Goal: Transaction & Acquisition: Book appointment/travel/reservation

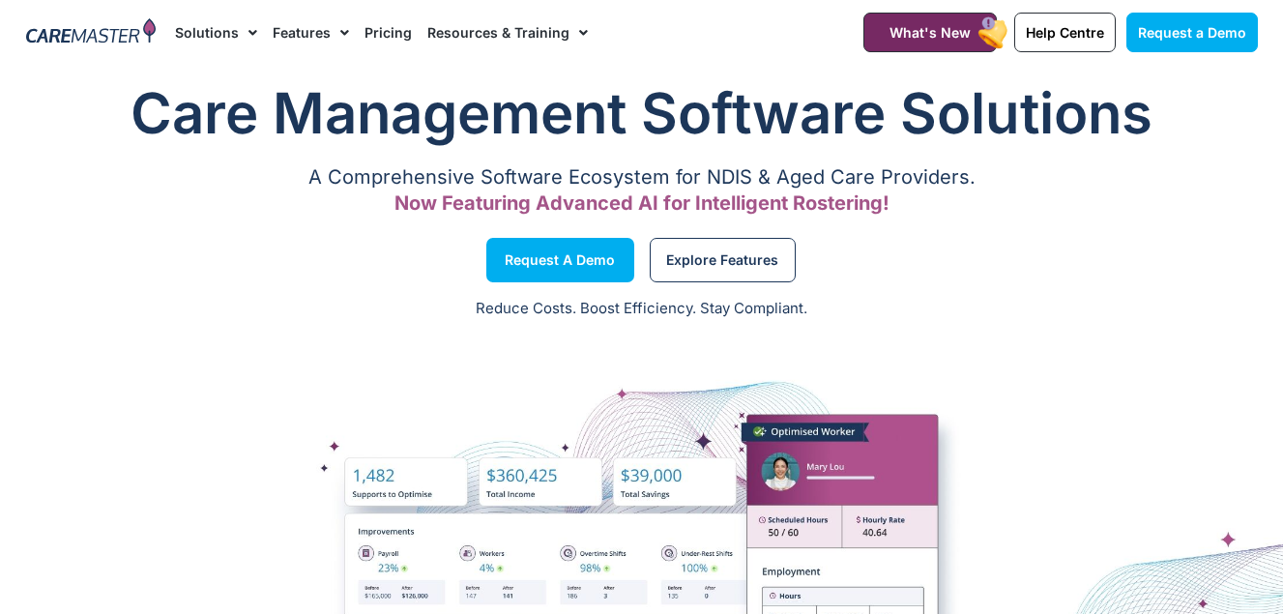
click at [116, 44] on img at bounding box center [91, 32] width 131 height 29
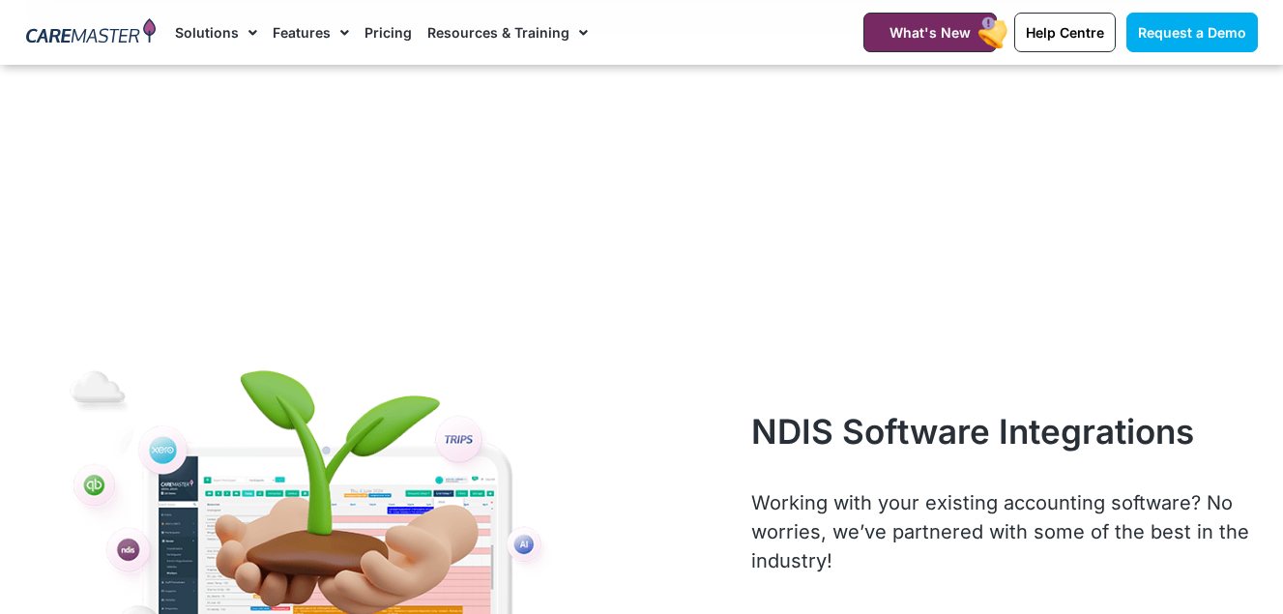
scroll to position [8503, 0]
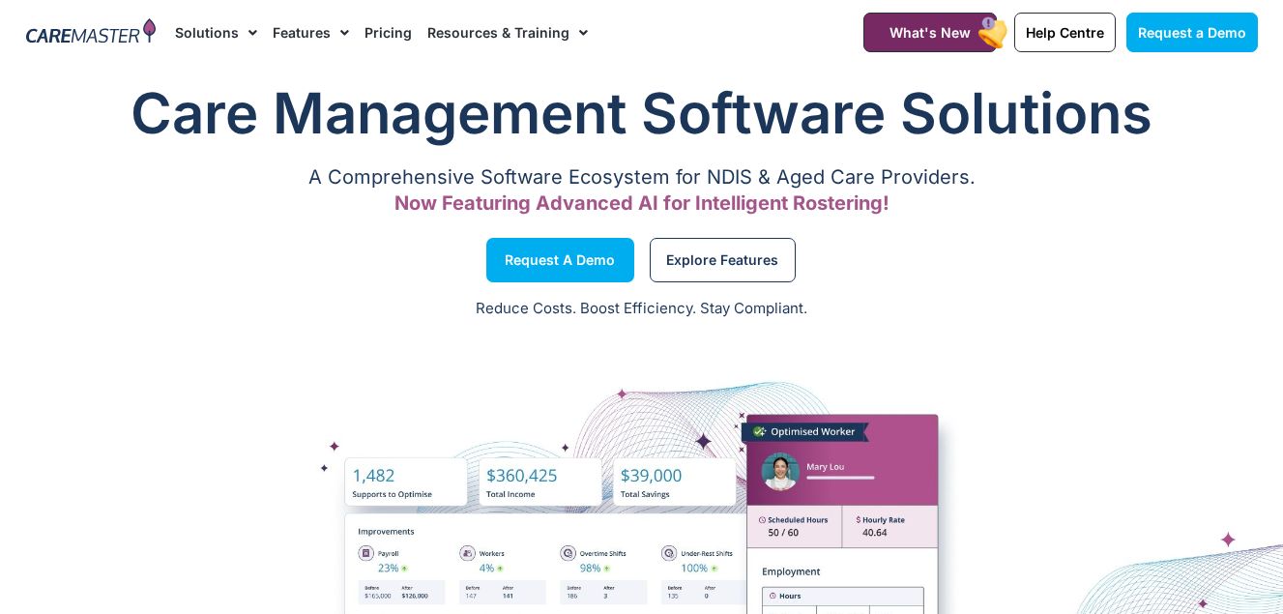
click at [233, 25] on link "Solutions" at bounding box center [216, 32] width 82 height 65
click at [251, 30] on span "Menu" at bounding box center [248, 32] width 18 height 33
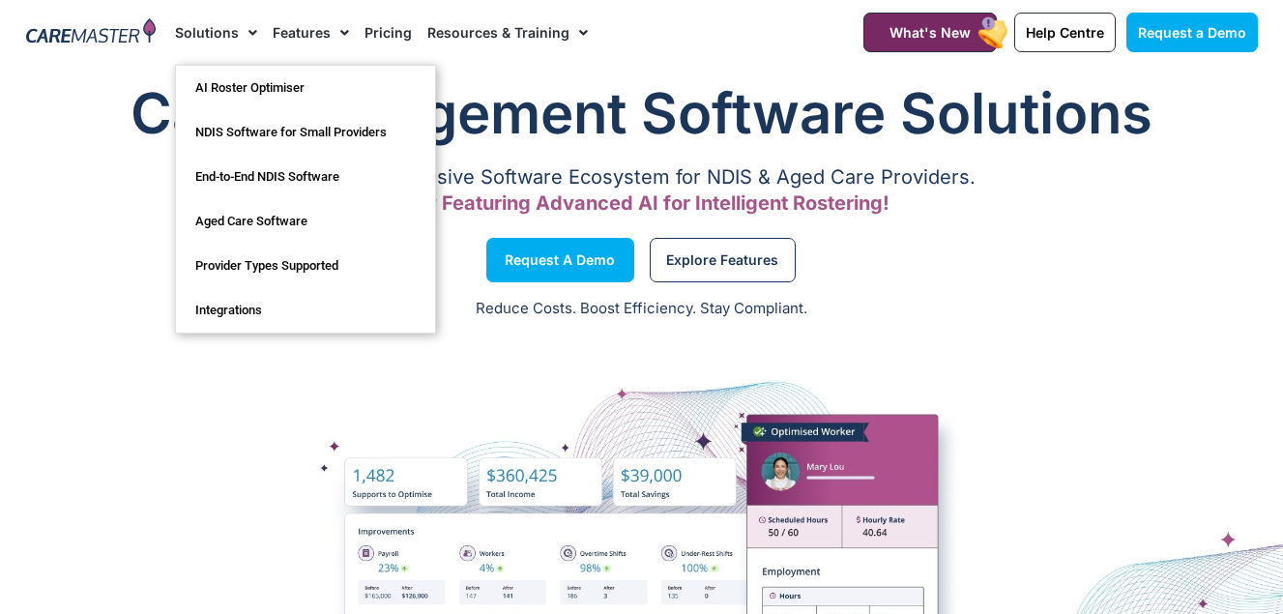
click at [325, 30] on link "Features" at bounding box center [311, 32] width 76 height 65
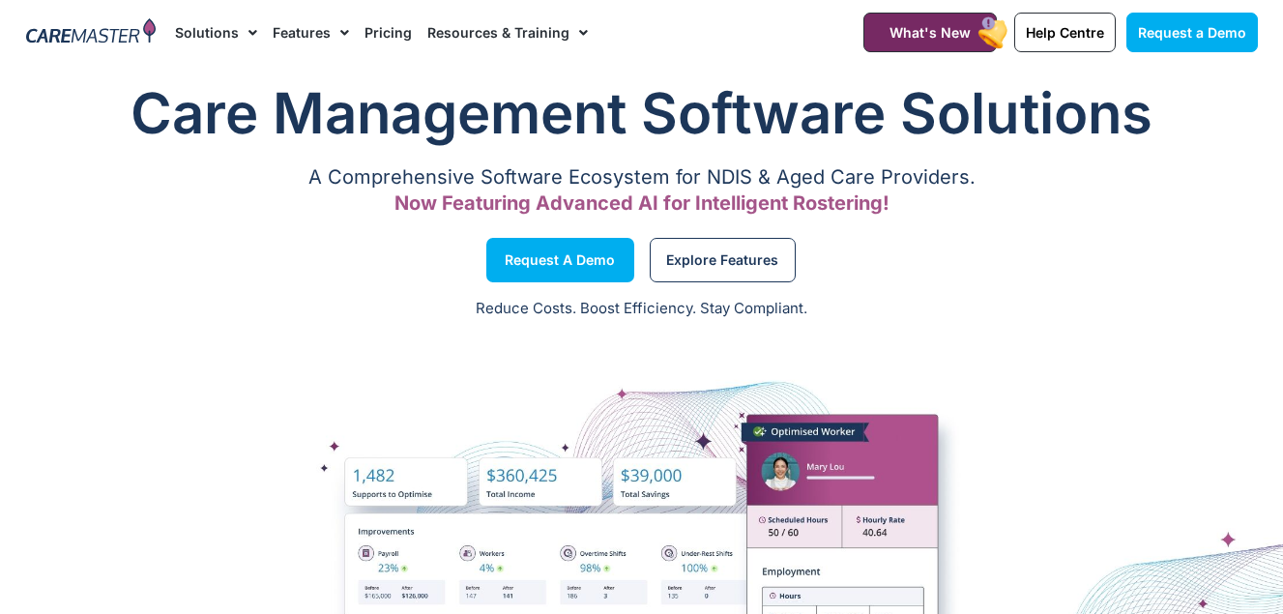
click at [325, 30] on link "Features" at bounding box center [311, 32] width 76 height 65
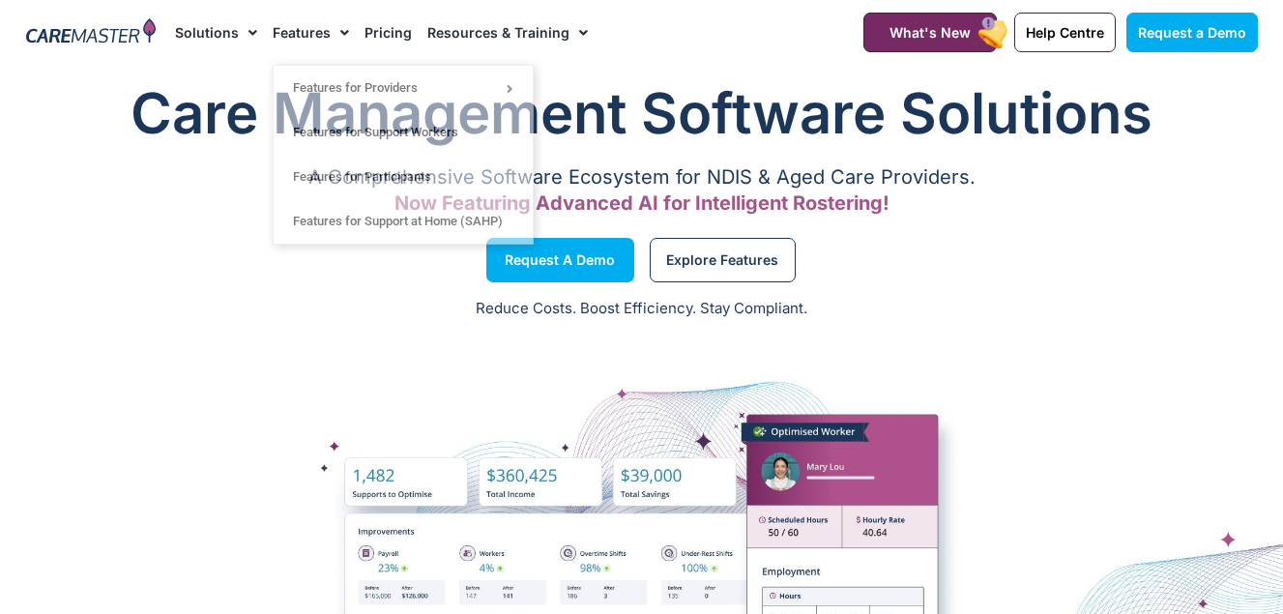
click at [404, 35] on link "Pricing" at bounding box center [388, 32] width 47 height 65
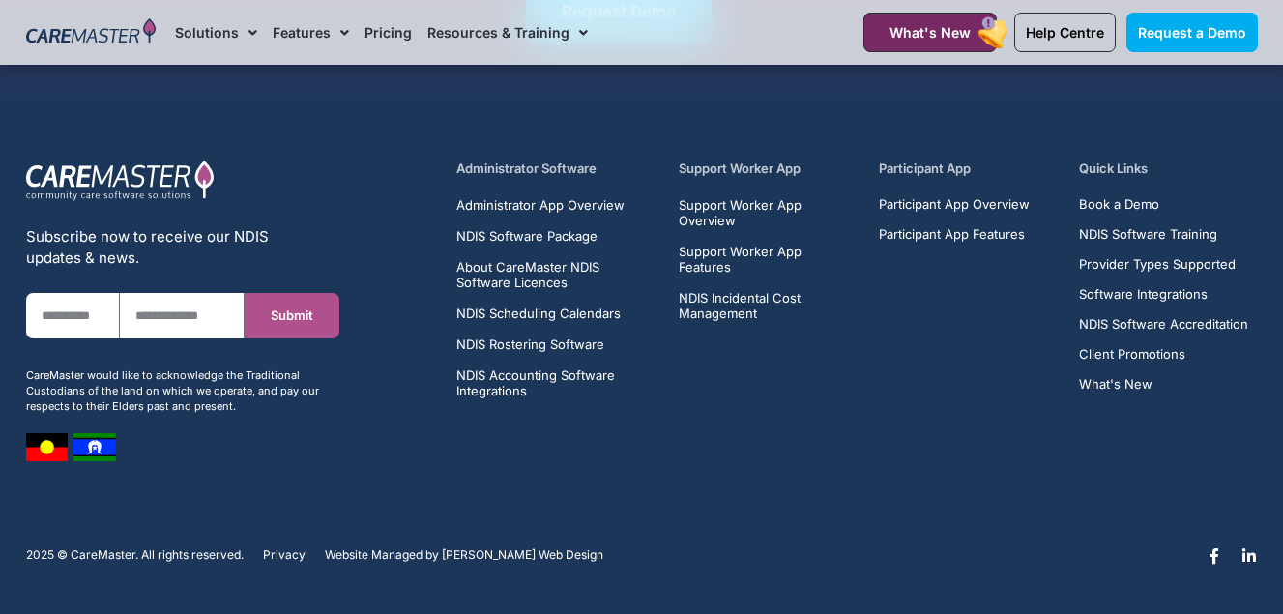
scroll to position [9404, 0]
